Goal: Task Accomplishment & Management: Use online tool/utility

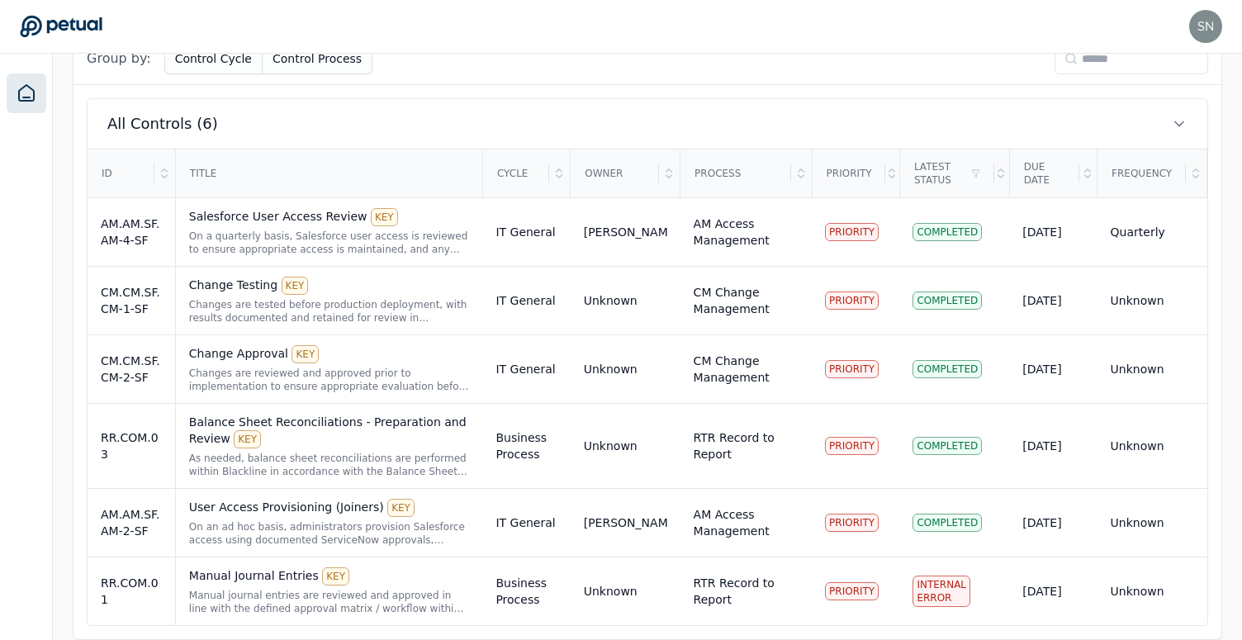
scroll to position [549, 0]
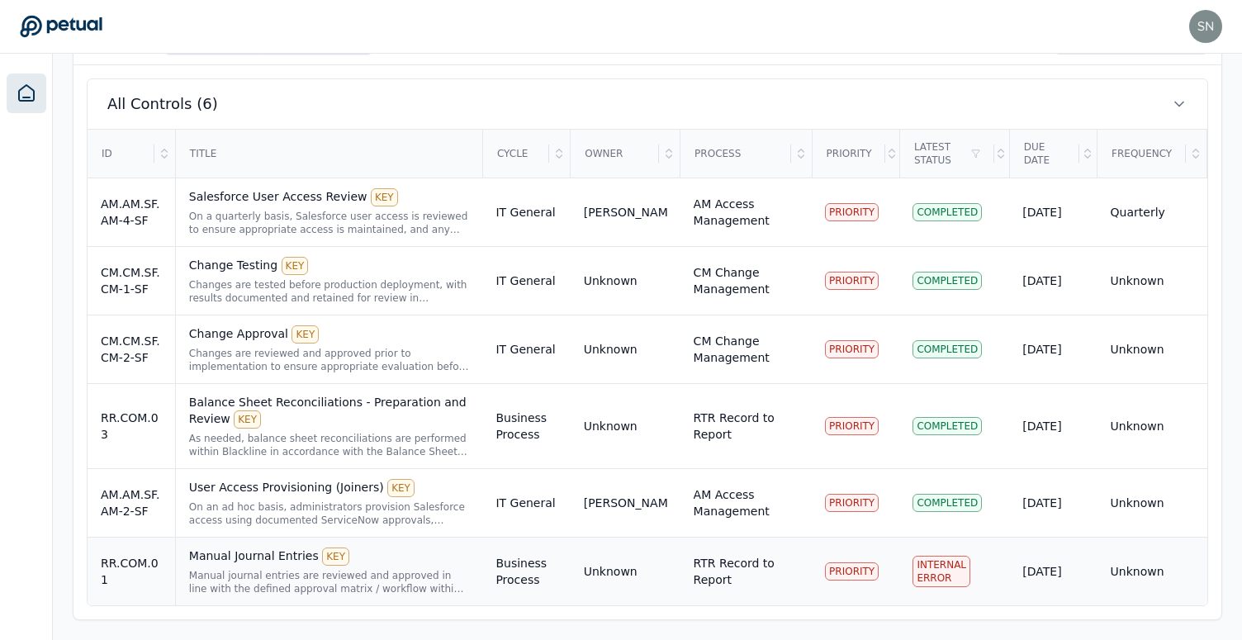
click at [397, 581] on div "Manual journal entries are reviewed and approved in line with the defined appro…" at bounding box center [329, 582] width 281 height 26
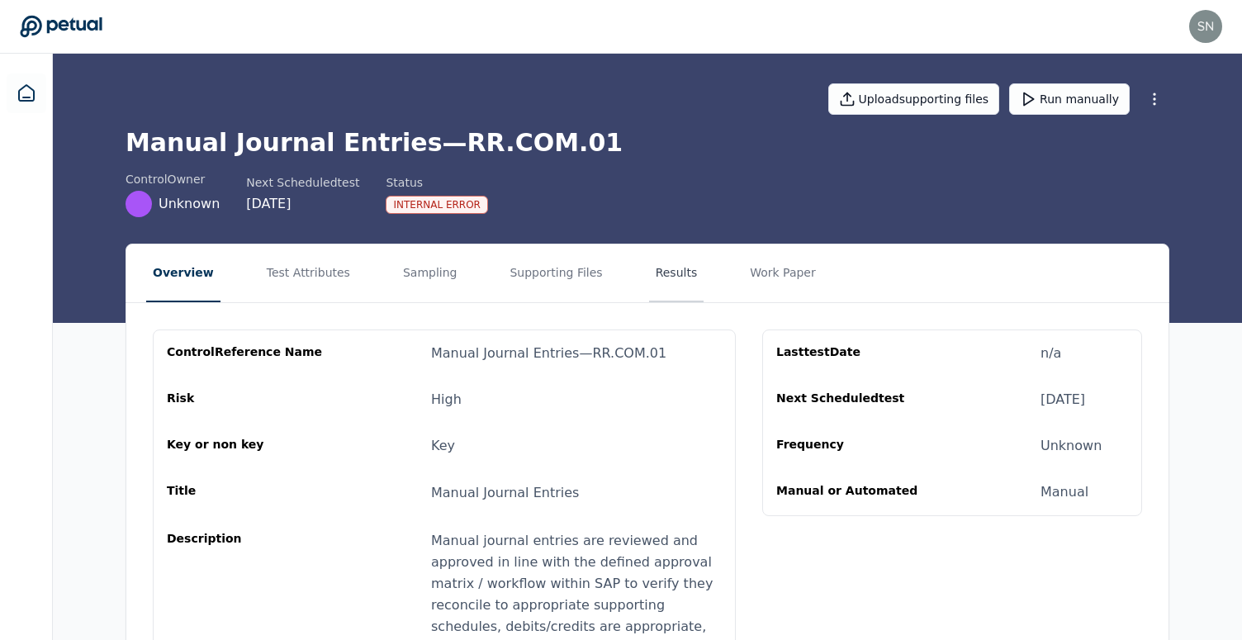
click at [650, 278] on button "Results" at bounding box center [676, 273] width 55 height 58
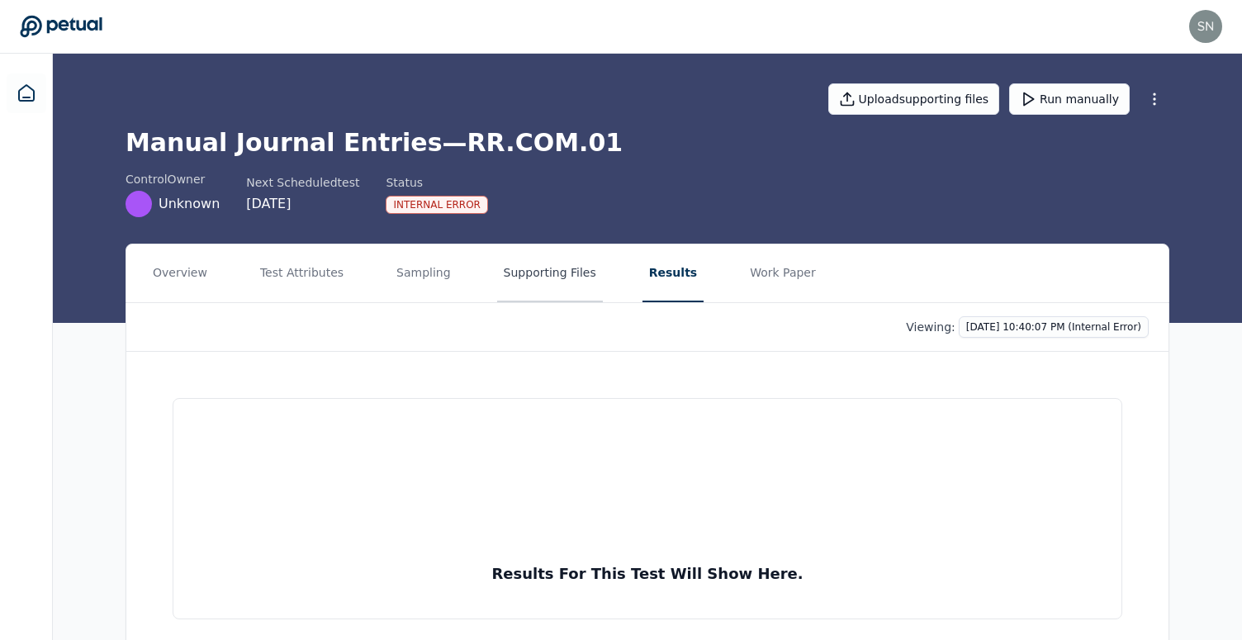
click at [515, 282] on button "Supporting Files" at bounding box center [550, 273] width 106 height 58
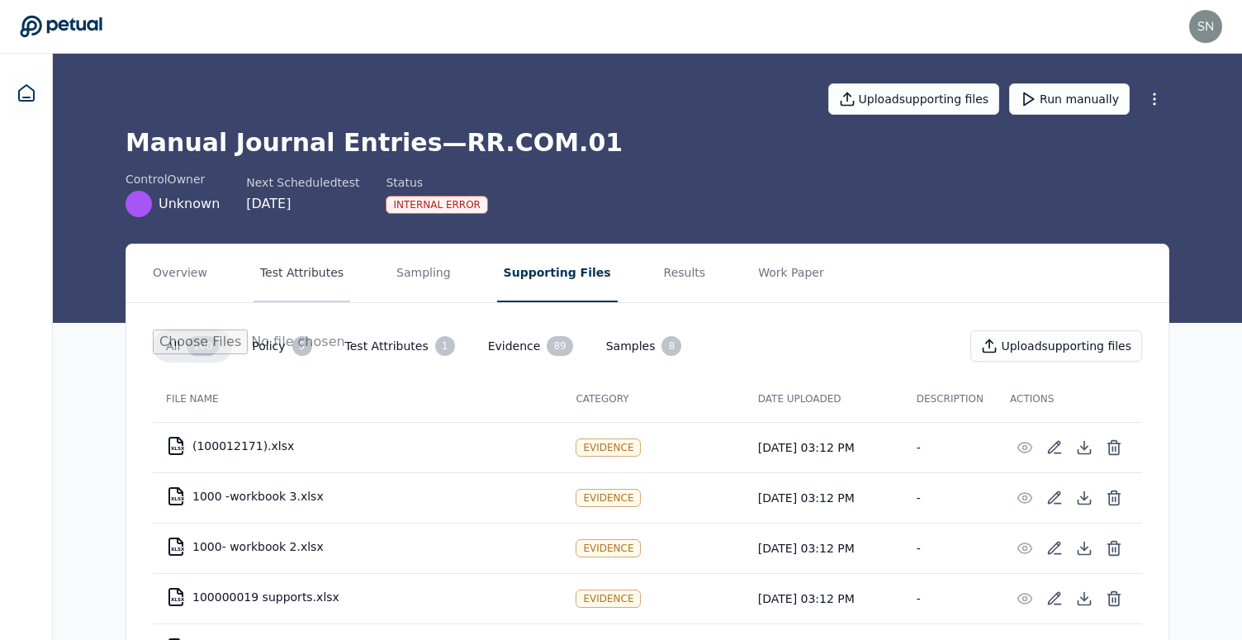
click at [309, 260] on button "Test Attributes" at bounding box center [302, 273] width 97 height 58
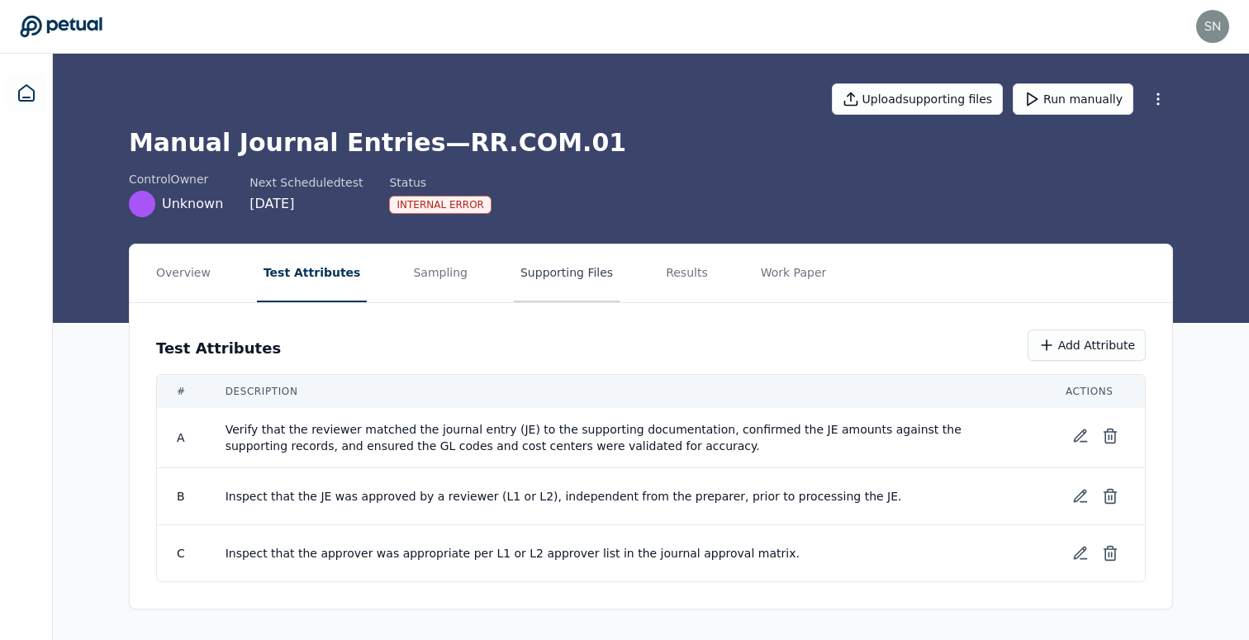
click at [551, 286] on button "Supporting Files" at bounding box center [567, 273] width 106 height 58
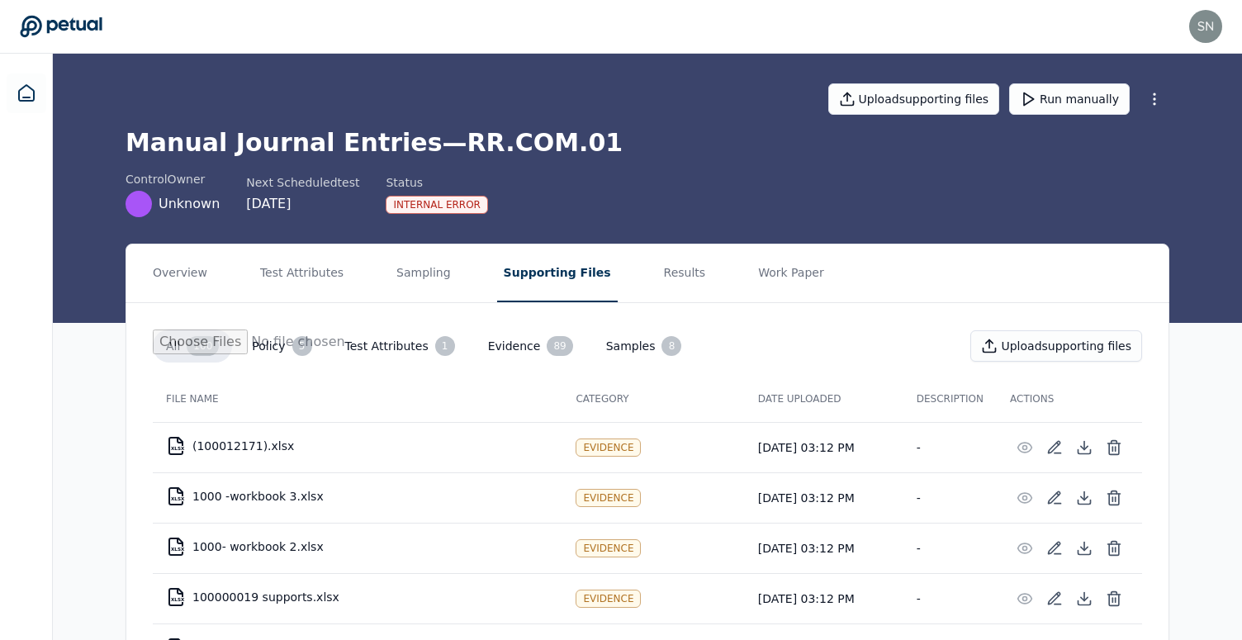
click at [535, 150] on h1 "Manual Journal Entries — RR.COM.01" at bounding box center [648, 143] width 1044 height 30
click at [1056, 101] on button "Run manually" at bounding box center [1069, 98] width 121 height 31
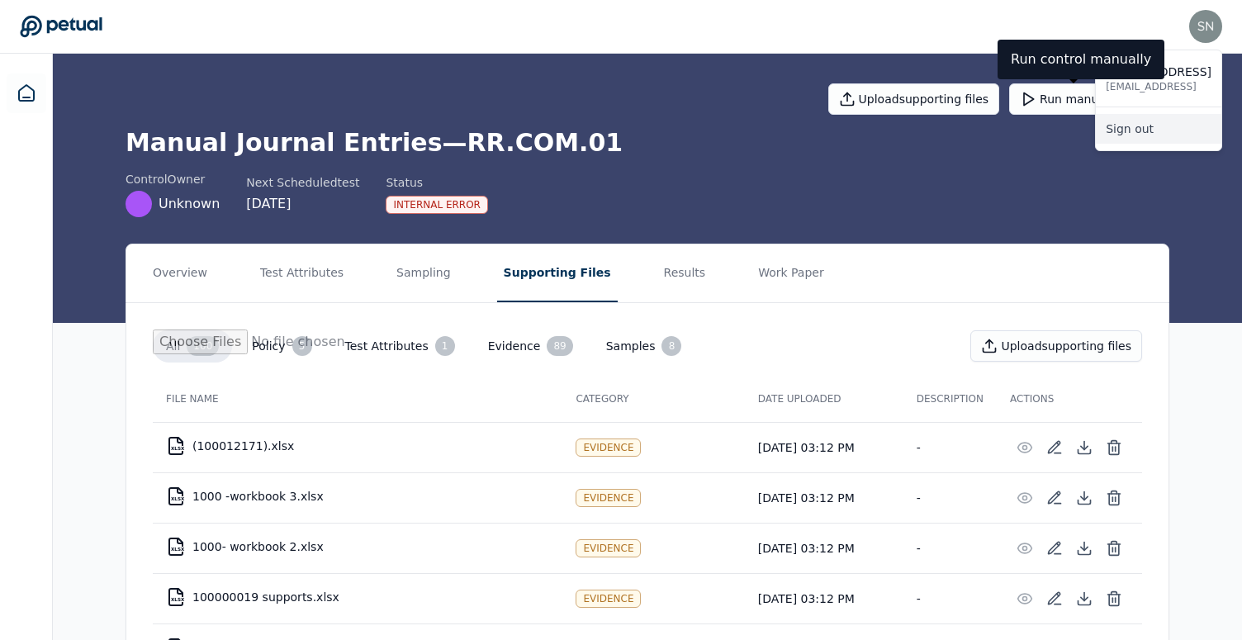
click at [1166, 133] on link "Sign out" at bounding box center [1159, 129] width 126 height 30
